Goal: Information Seeking & Learning: Learn about a topic

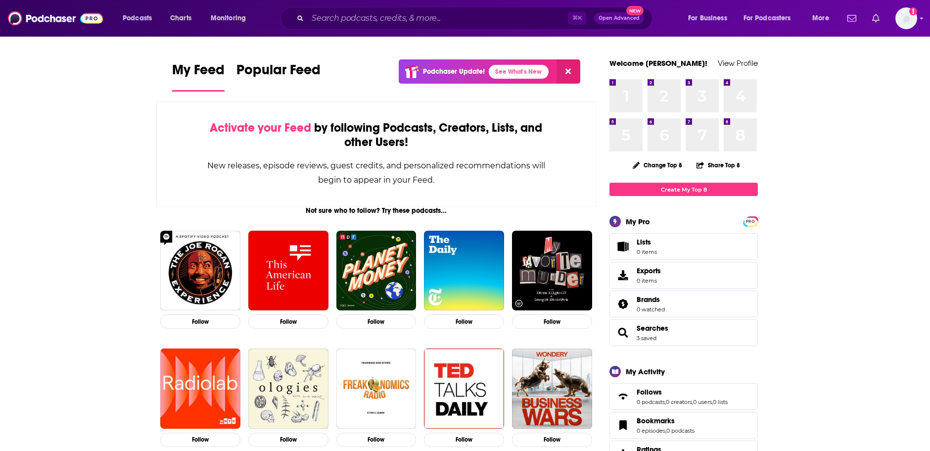
click at [883, 24] on link "Show notifications dropdown" at bounding box center [875, 18] width 15 height 17
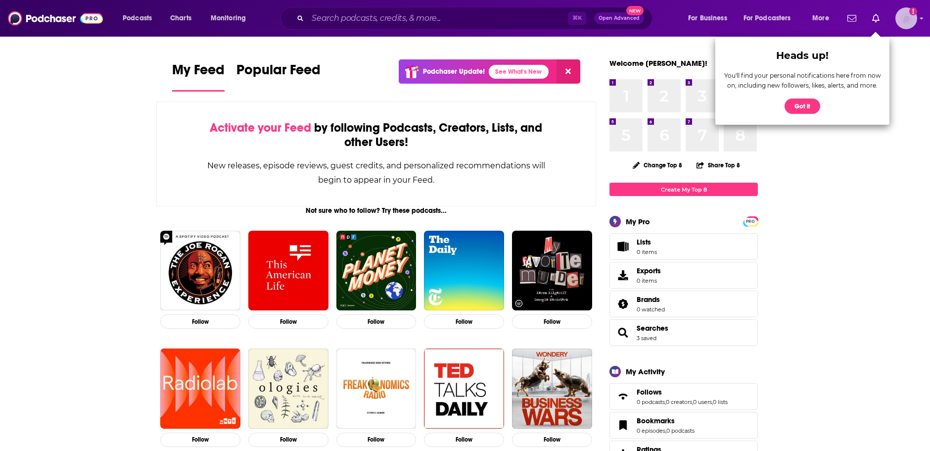
click at [905, 20] on img "Logged in as KellyG" at bounding box center [907, 18] width 22 height 22
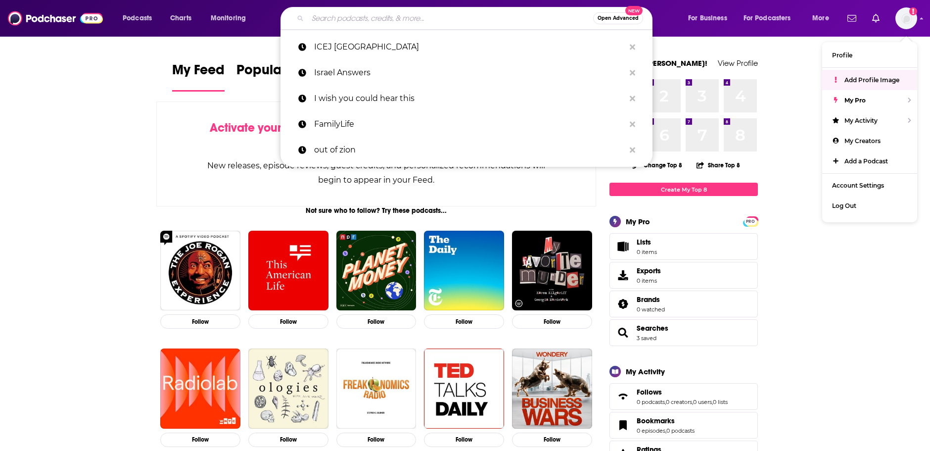
click at [364, 13] on input "Search podcasts, credits, & more..." at bounding box center [450, 18] width 285 height 16
paste input "Daily [DEMOGRAPHIC_DATA] Podcast - Audio [DEMOGRAPHIC_DATA] Reading Plan"
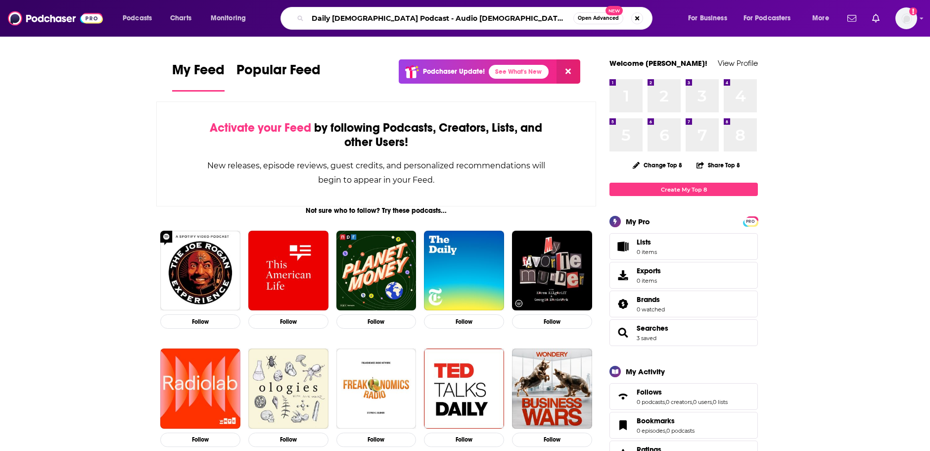
type input "Daily [DEMOGRAPHIC_DATA] Podcast - Audio [DEMOGRAPHIC_DATA] Reading Plan"
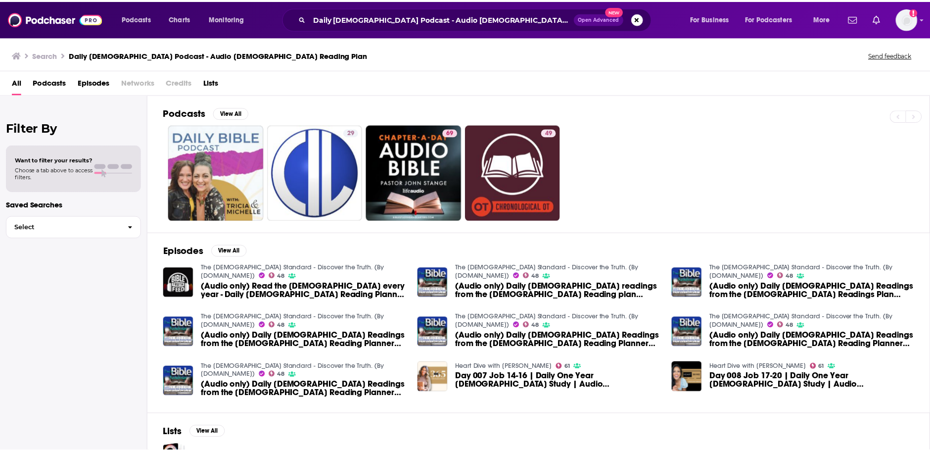
scroll to position [25, 0]
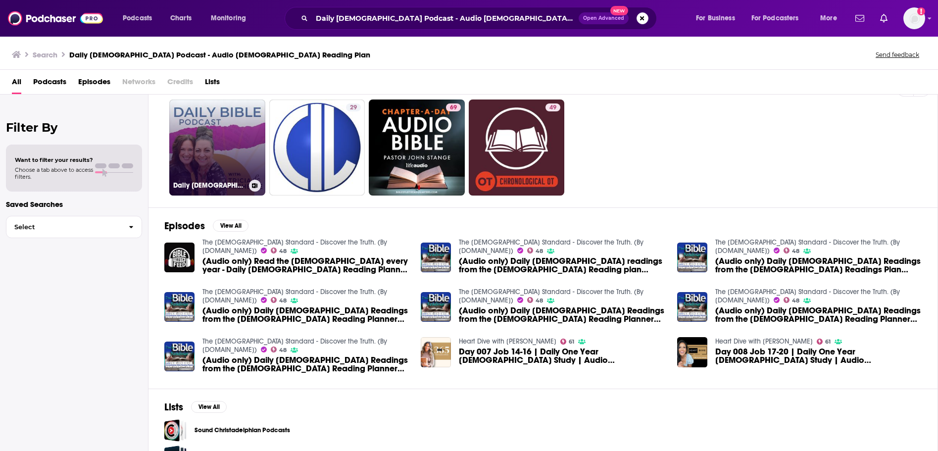
click at [196, 149] on link "Daily [DEMOGRAPHIC_DATA] Podcast - Audio [DEMOGRAPHIC_DATA] Reading Plan" at bounding box center [217, 147] width 96 height 96
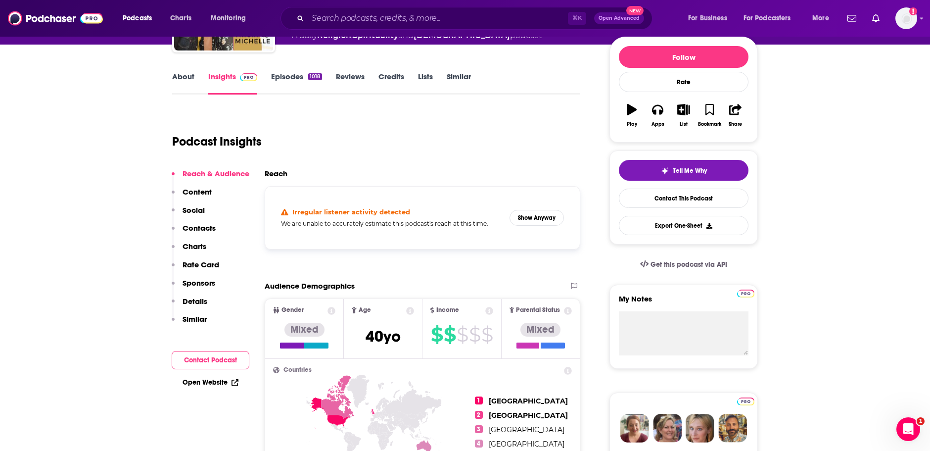
scroll to position [43, 0]
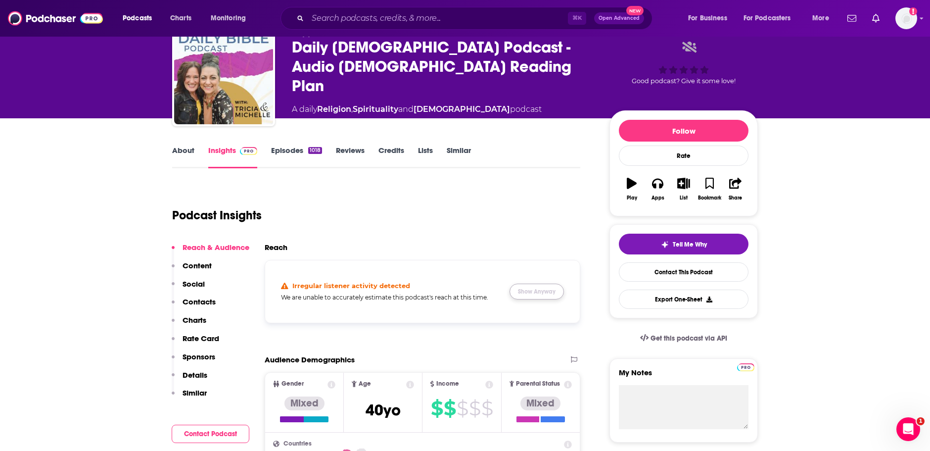
click at [538, 292] on button "Show Anyway" at bounding box center [537, 291] width 54 height 16
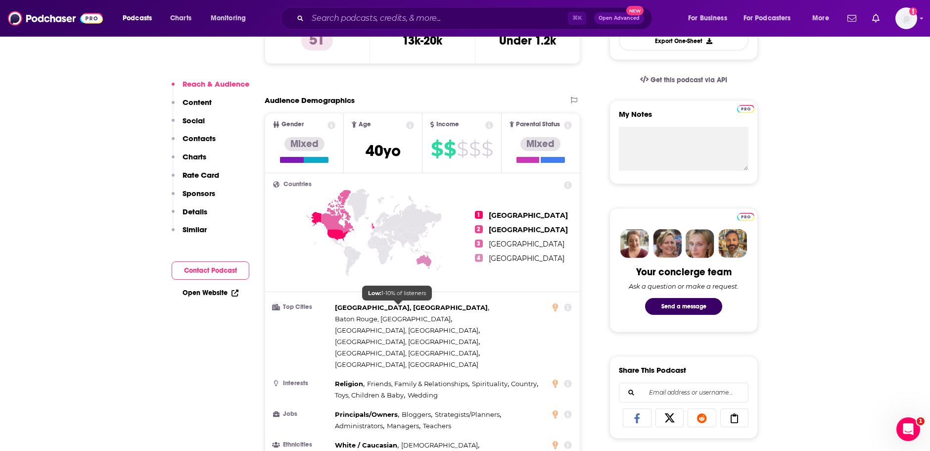
scroll to position [21, 0]
